Goal: Information Seeking & Learning: Learn about a topic

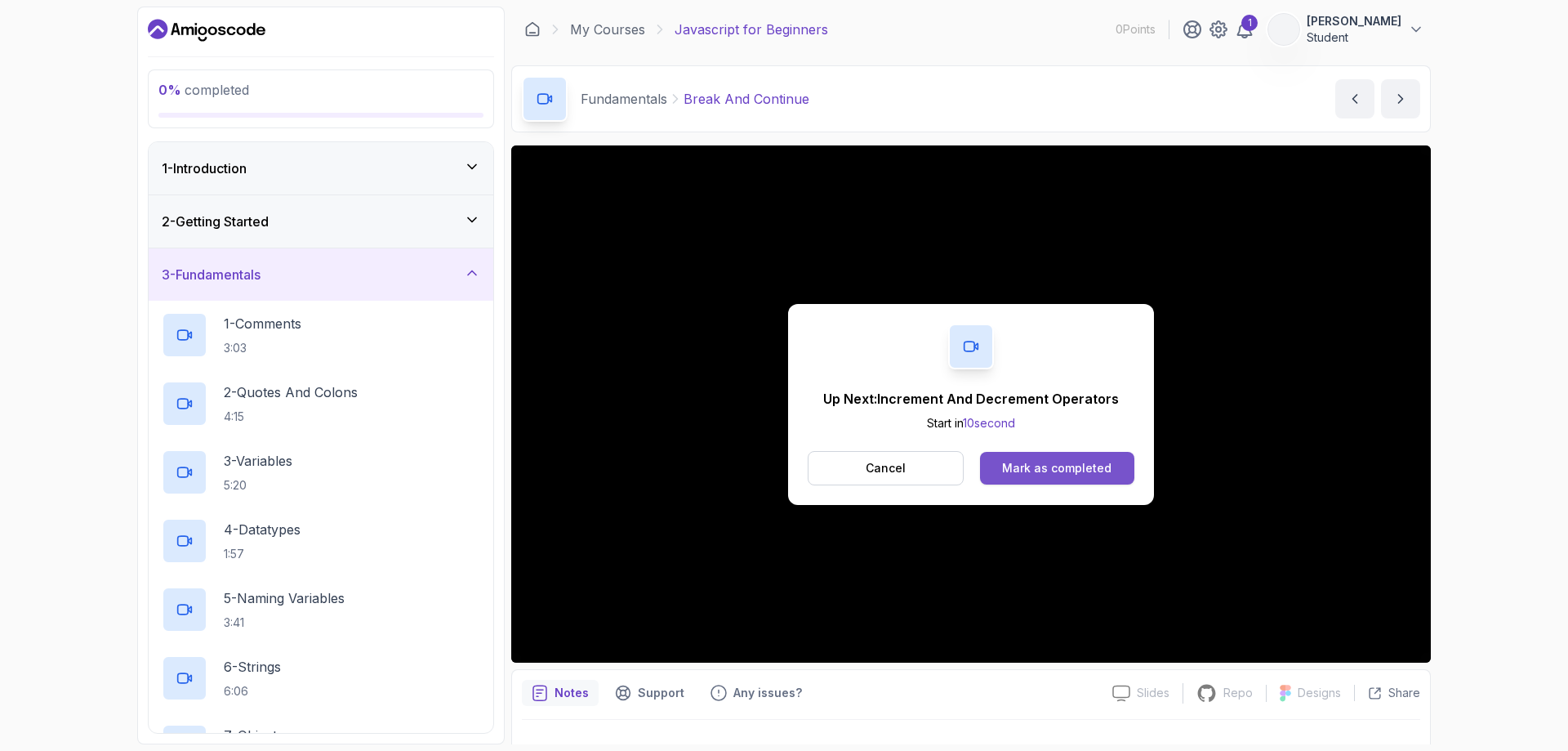
click at [782, 469] on div "Mark as completed" at bounding box center [1057, 468] width 110 height 16
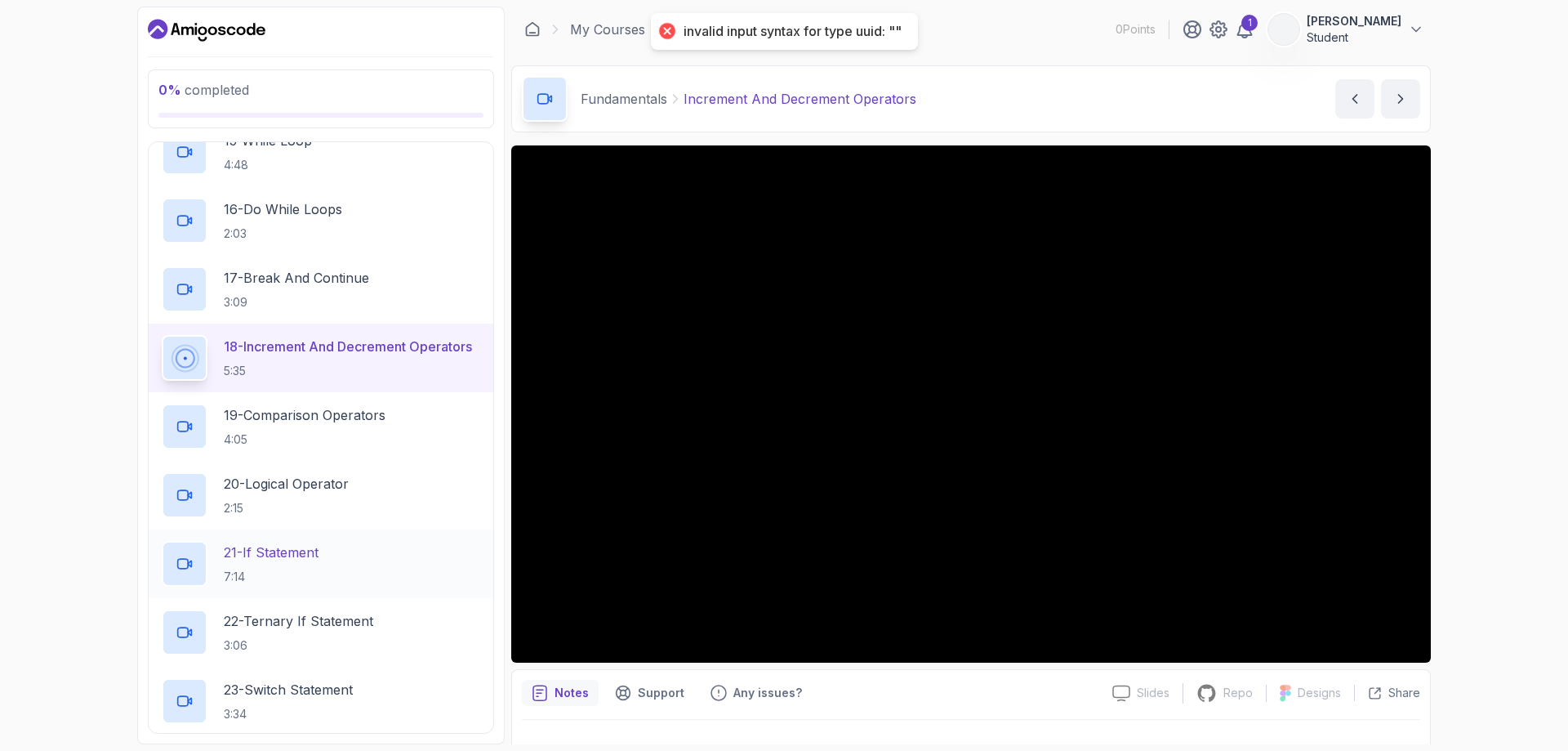
scroll to position [1199, 0]
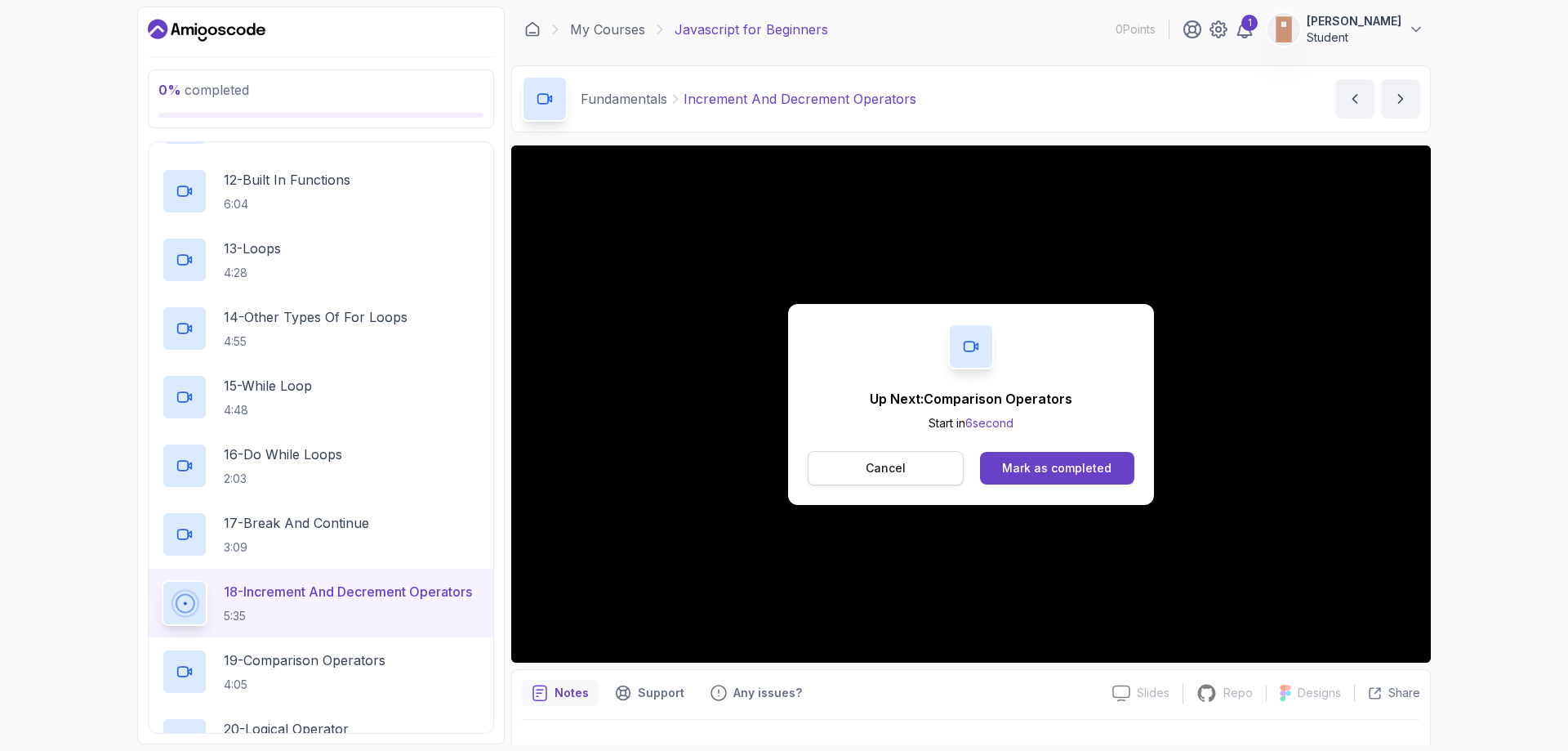
click at [906, 473] on button "Cancel" at bounding box center [886, 469] width 156 height 35
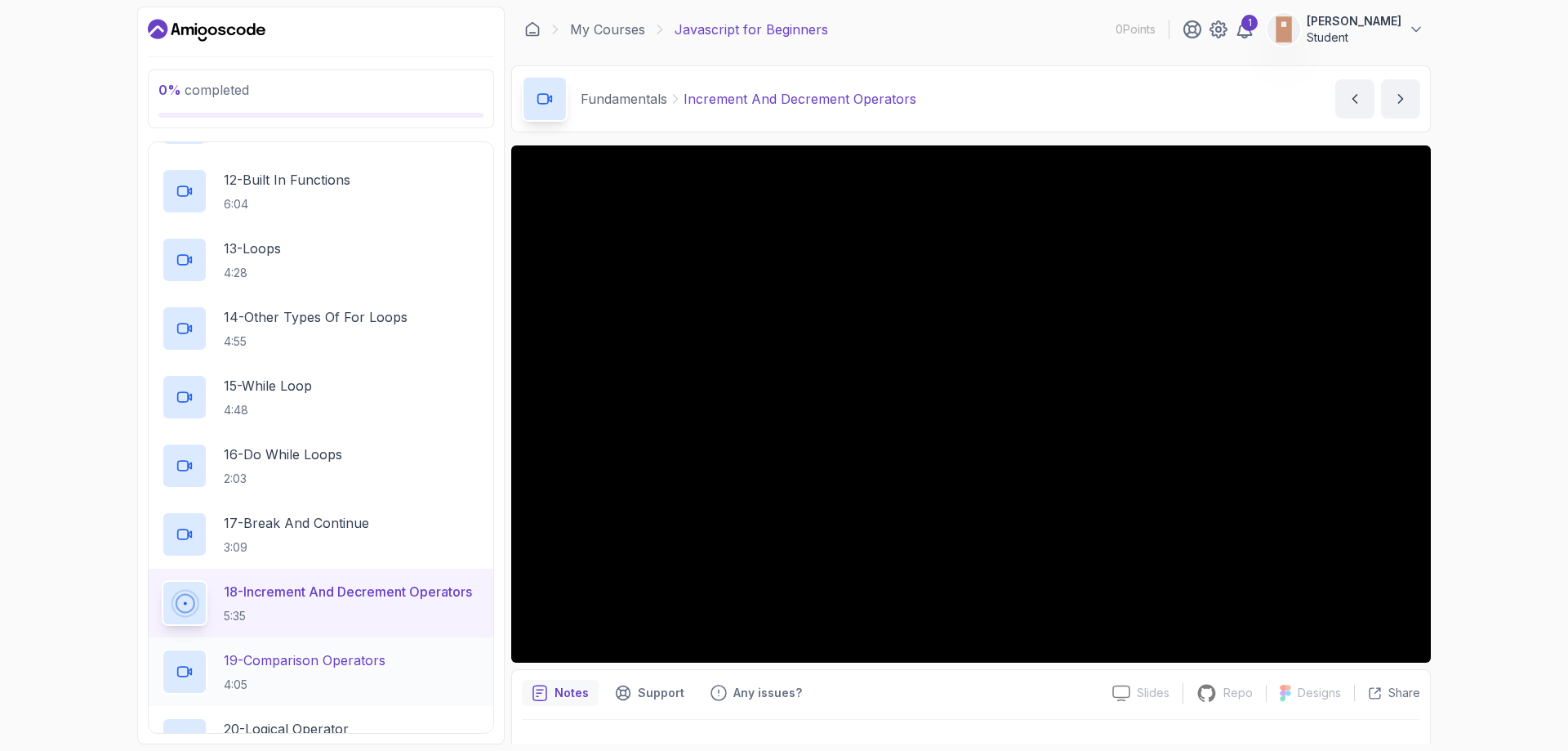
click at [329, 672] on h2 "19 - Comparison Operators 4:05" at bounding box center [305, 671] width 162 height 42
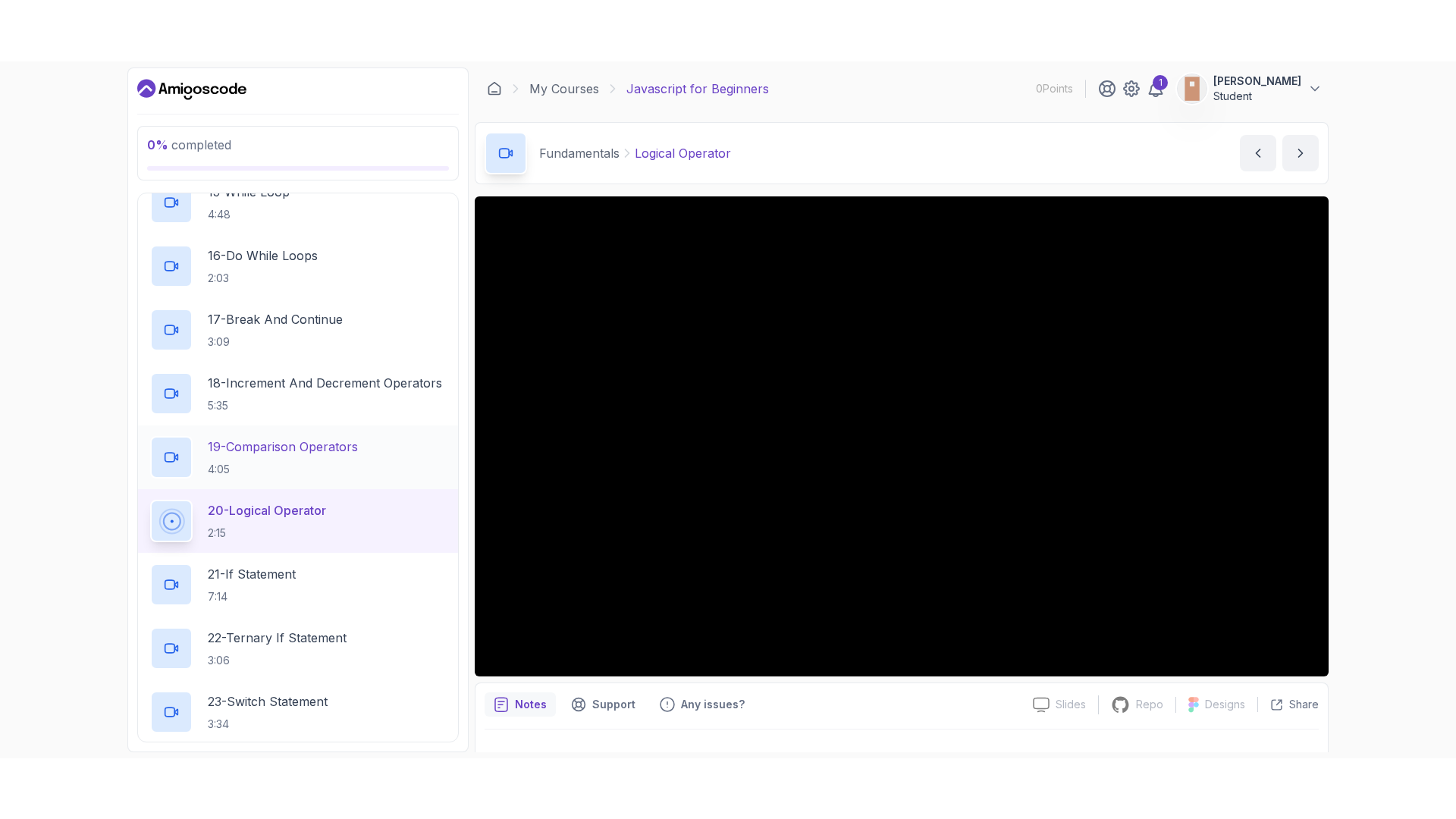
scroll to position [1113, 0]
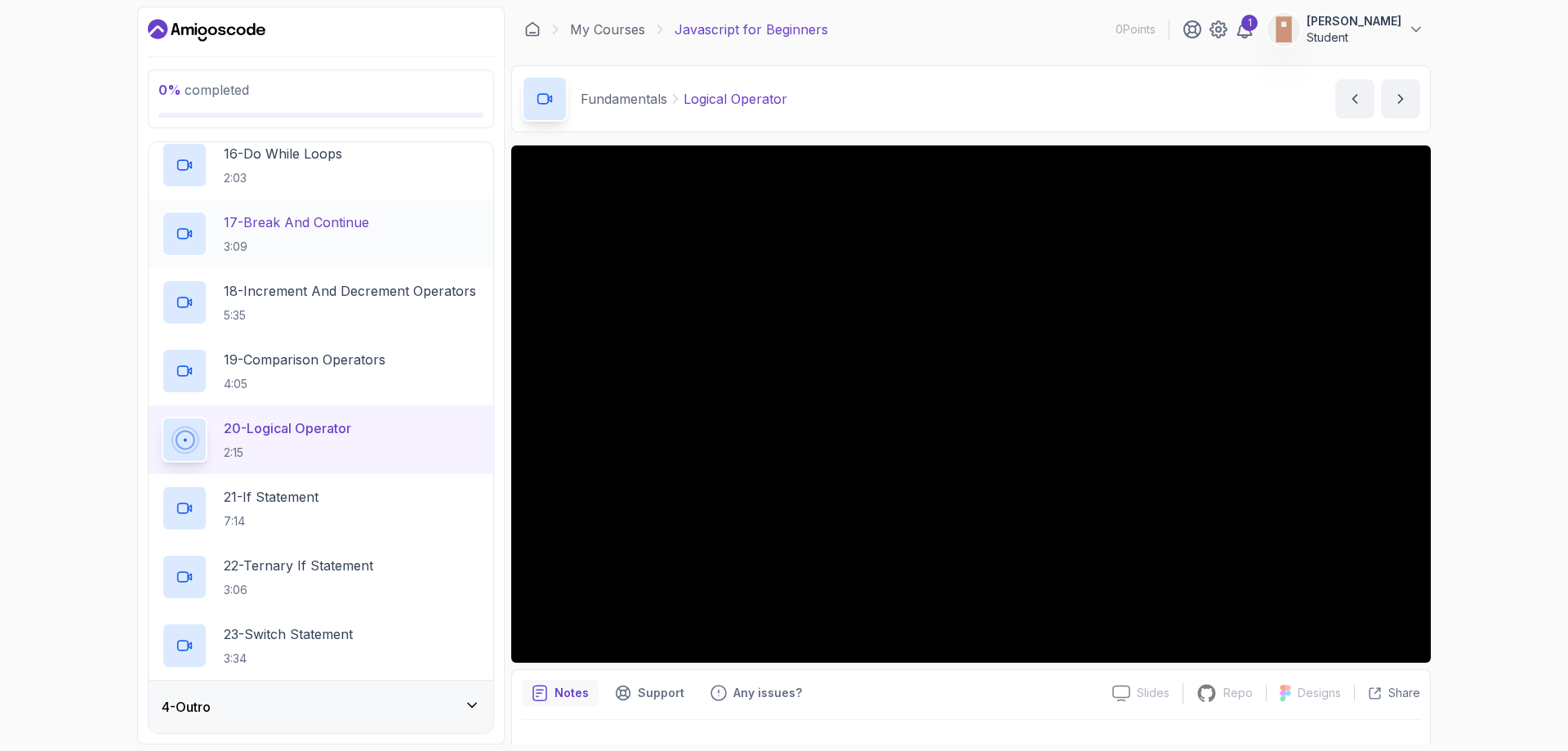
click at [276, 239] on p "3:09" at bounding box center [296, 246] width 146 height 16
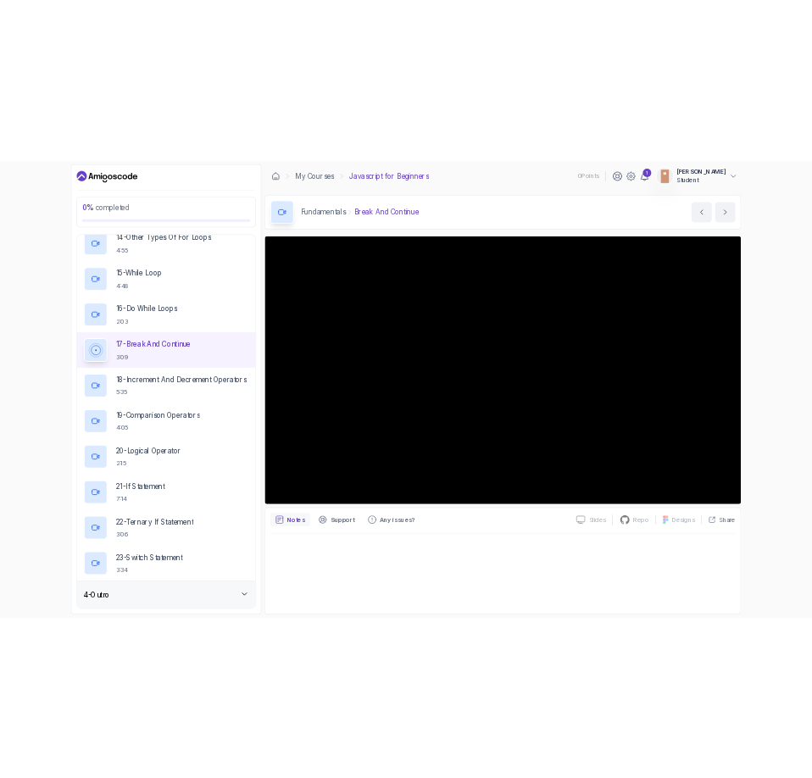
scroll to position [1244, 0]
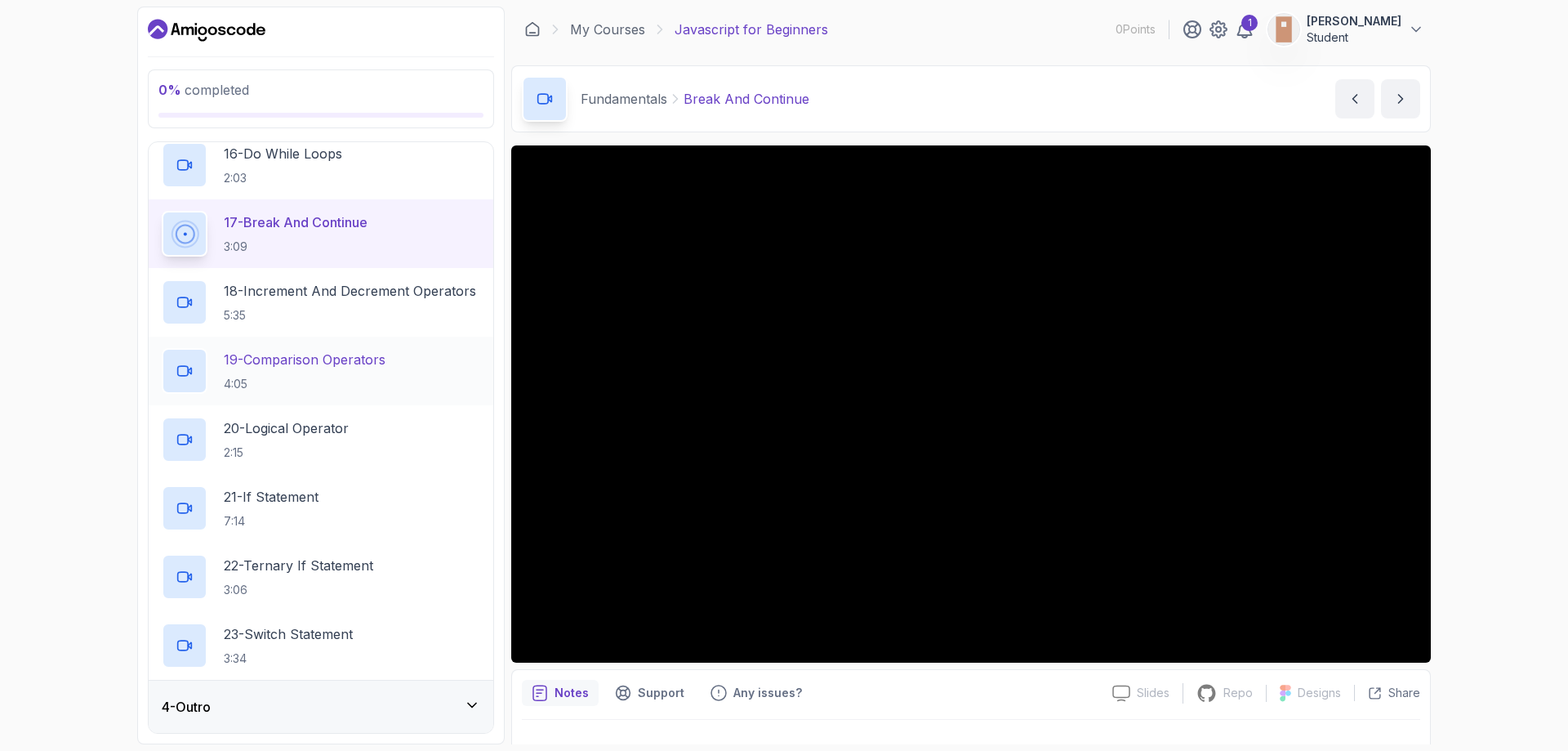
click at [311, 391] on p "4:05" at bounding box center [305, 384] width 162 height 16
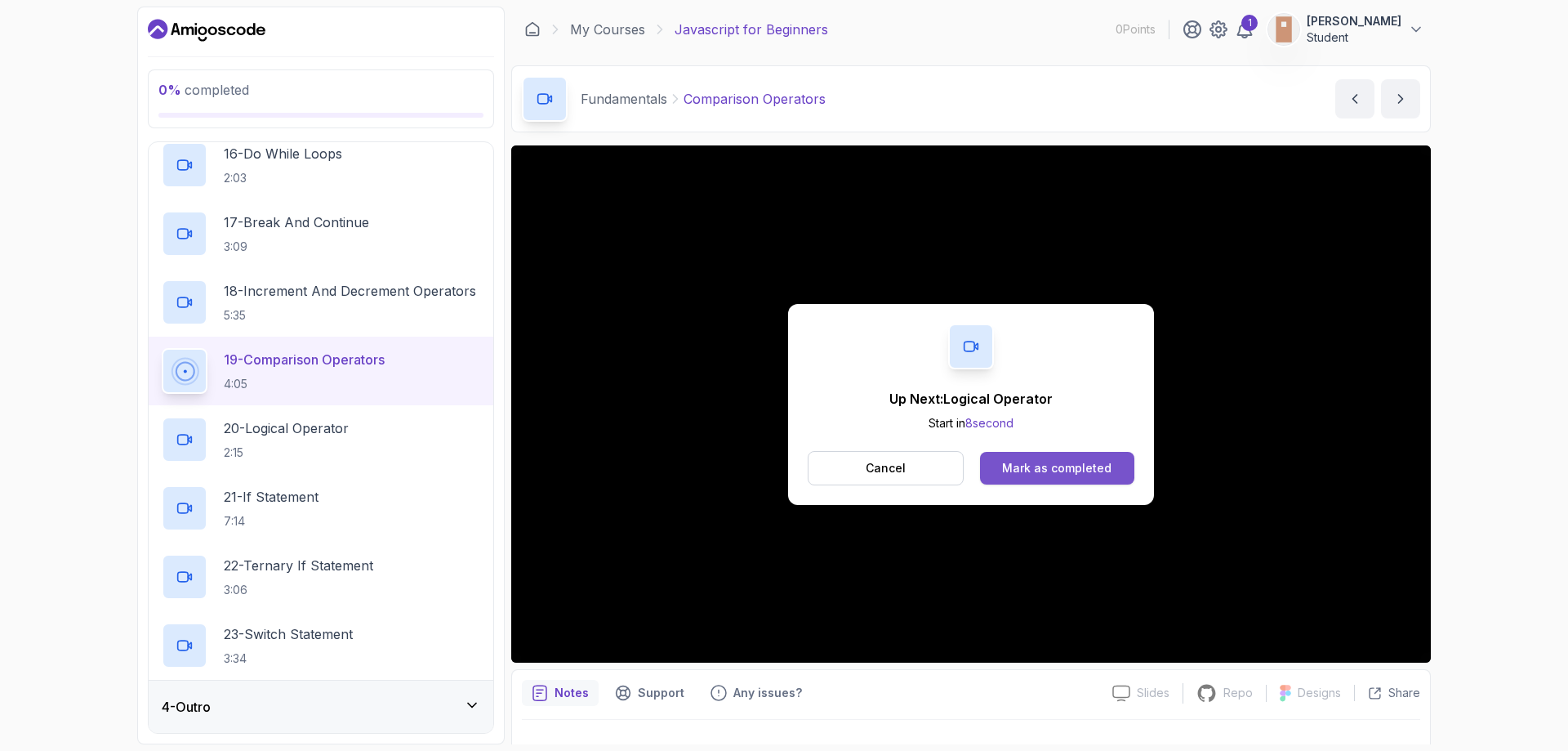
click at [1082, 462] on div "Mark as completed" at bounding box center [1057, 468] width 110 height 16
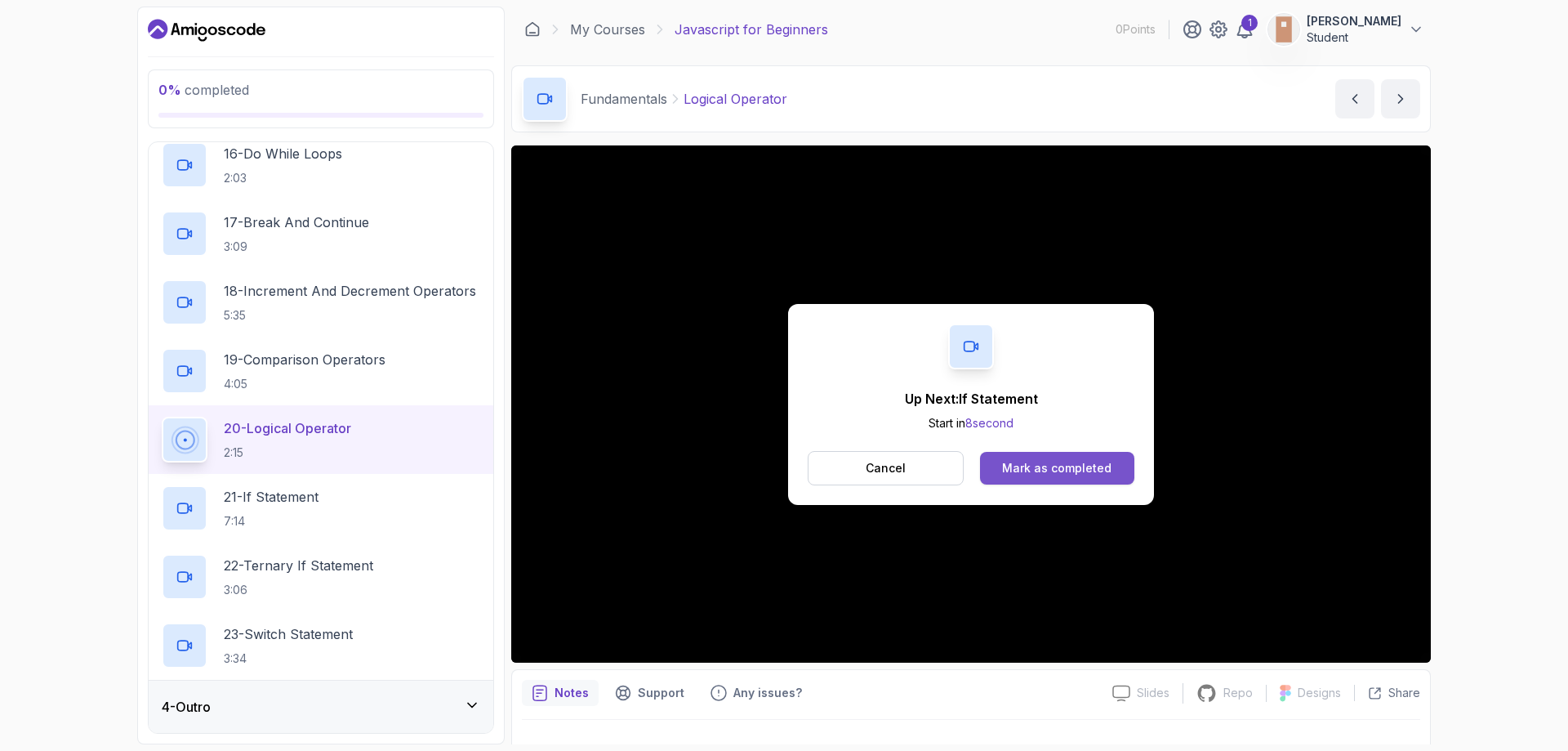
click at [1122, 462] on button "Mark as completed" at bounding box center [1057, 469] width 154 height 33
